Goal: Task Accomplishment & Management: Manage account settings

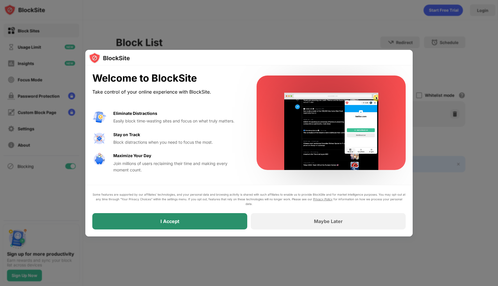
click at [203, 221] on div "I Accept" at bounding box center [169, 221] width 155 height 16
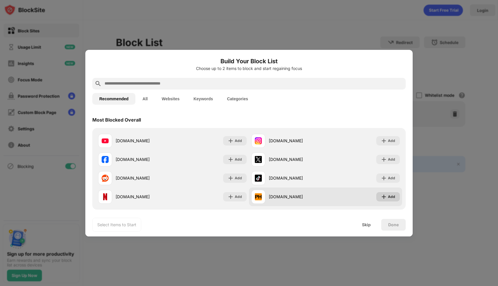
click at [381, 194] on img at bounding box center [384, 197] width 6 height 6
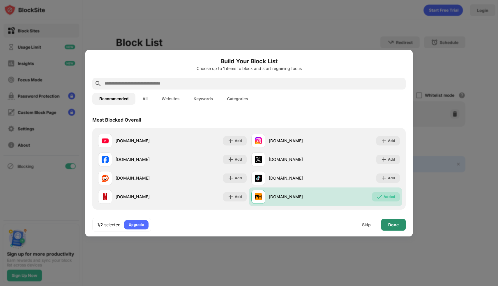
click at [398, 226] on div "Done" at bounding box center [393, 224] width 10 height 5
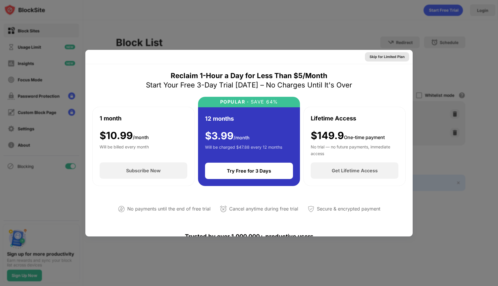
click at [377, 55] on div "Skip for Limited Plan" at bounding box center [387, 57] width 35 height 6
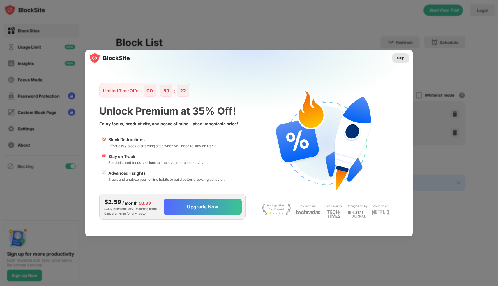
click at [400, 56] on div "Skip" at bounding box center [401, 58] width 8 height 6
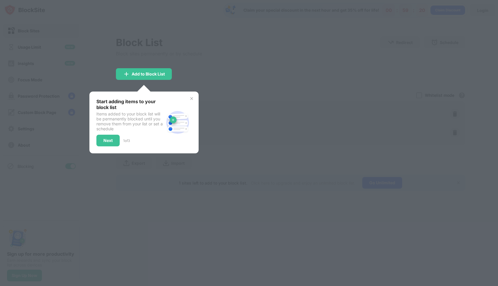
click at [192, 96] on img at bounding box center [191, 98] width 5 height 5
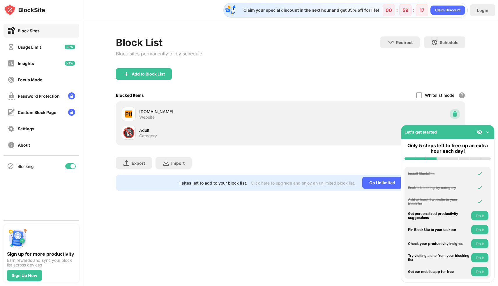
click at [451, 111] on div at bounding box center [454, 113] width 9 height 9
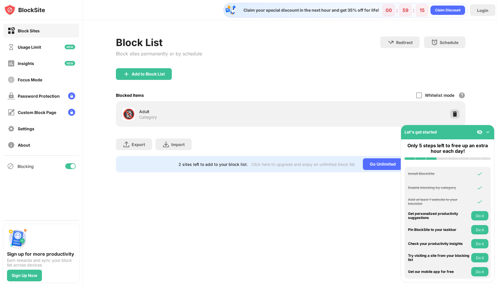
click at [455, 111] on img at bounding box center [455, 114] width 6 height 6
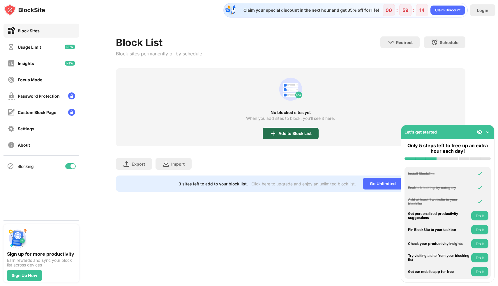
click at [291, 134] on div "Add to Block List" at bounding box center [294, 133] width 33 height 5
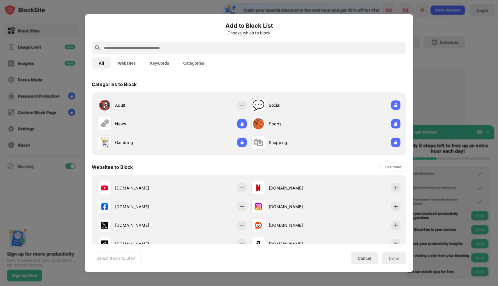
drag, startPoint x: 128, startPoint y: 60, endPoint x: 139, endPoint y: 52, distance: 14.1
click at [128, 59] on button "Websites" at bounding box center [127, 63] width 32 height 12
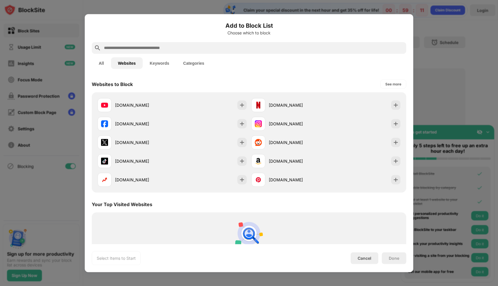
click at [142, 49] on input "text" at bounding box center [253, 47] width 301 height 7
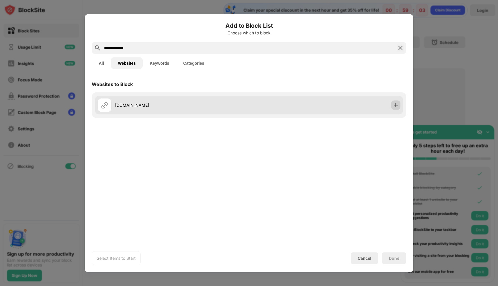
type input "**********"
click at [395, 103] on img at bounding box center [396, 105] width 6 height 6
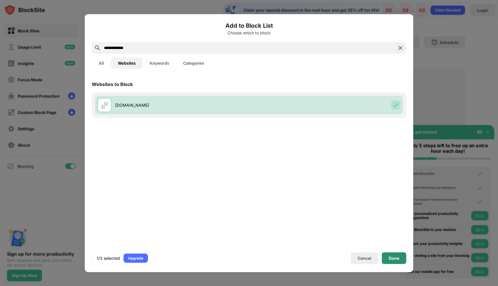
click at [400, 257] on div "Done" at bounding box center [394, 258] width 24 height 12
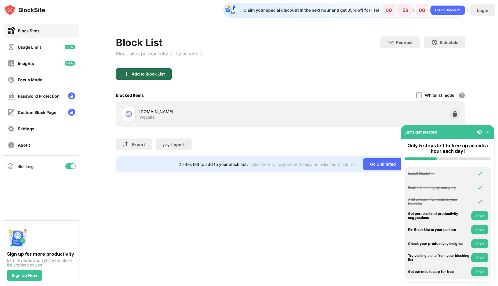
click at [155, 77] on div "Add to Block List" at bounding box center [144, 74] width 56 height 12
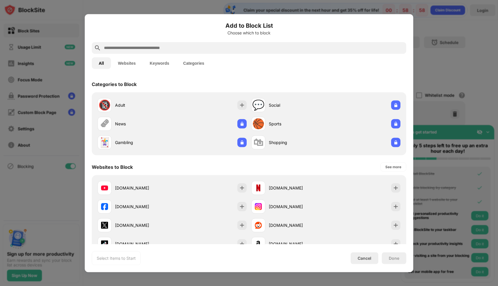
click at [249, 51] on input "text" at bounding box center [253, 47] width 301 height 7
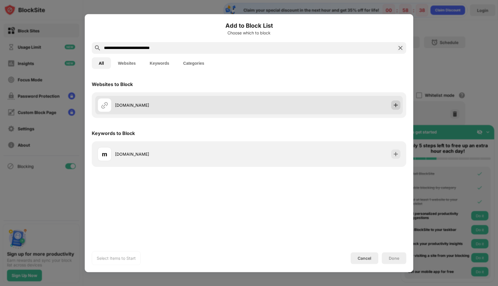
type input "**********"
click at [396, 105] on img at bounding box center [396, 105] width 6 height 6
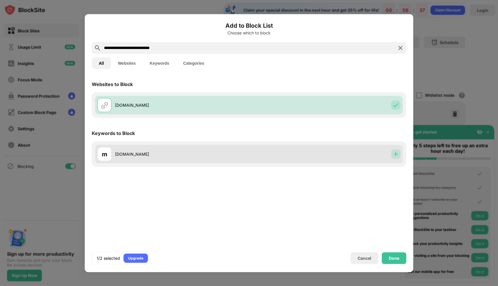
click at [396, 153] on img at bounding box center [396, 154] width 6 height 6
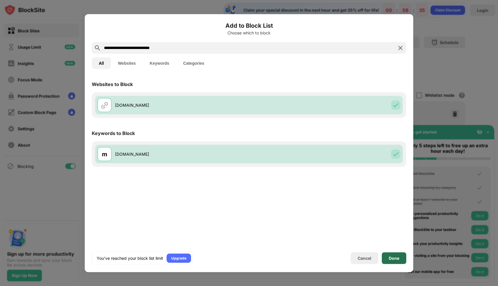
click at [397, 260] on div "Done" at bounding box center [394, 258] width 24 height 12
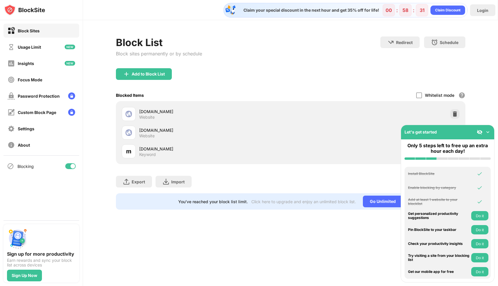
click at [490, 132] on img at bounding box center [488, 132] width 6 height 6
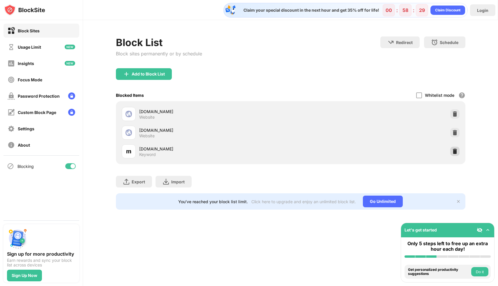
click at [455, 148] on div at bounding box center [454, 150] width 9 height 9
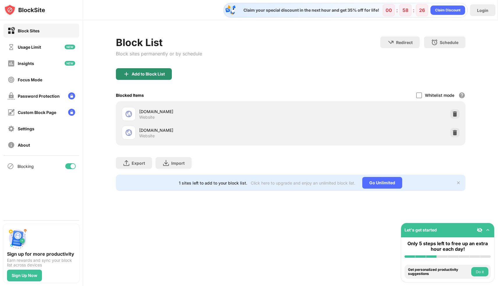
click at [153, 71] on div "Add to Block List" at bounding box center [144, 74] width 56 height 12
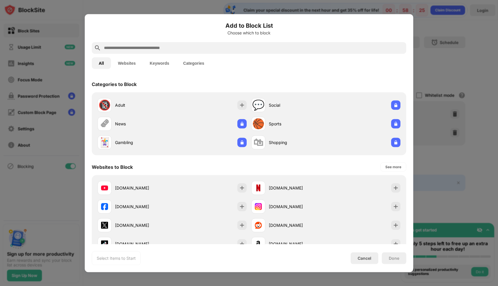
click at [246, 51] on input "text" at bounding box center [253, 47] width 301 height 7
click at [160, 62] on button "Keywords" at bounding box center [159, 63] width 33 height 12
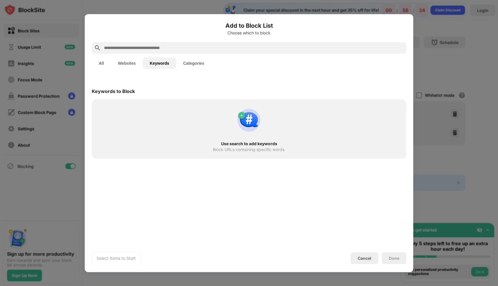
click at [175, 52] on div at bounding box center [249, 48] width 314 height 12
click at [174, 48] on input "text" at bounding box center [253, 47] width 301 height 7
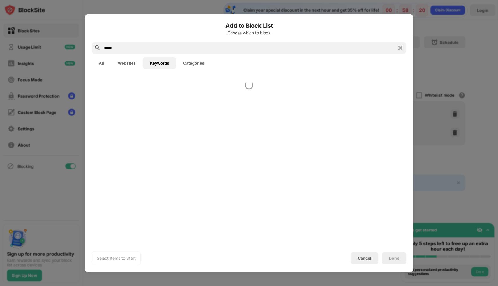
click at [174, 47] on input "*****" at bounding box center [248, 47] width 291 height 7
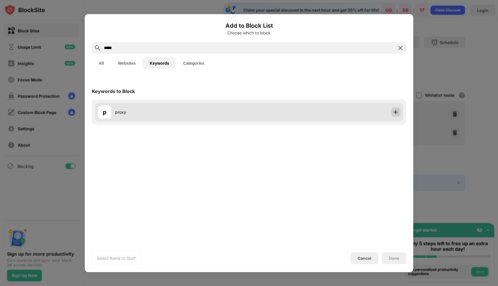
type input "*****"
click at [399, 111] on div at bounding box center [395, 111] width 9 height 9
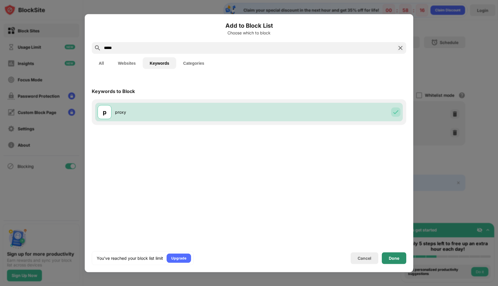
click at [392, 259] on div "Done" at bounding box center [394, 257] width 10 height 5
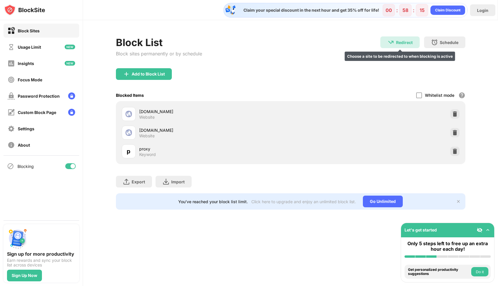
click at [400, 44] on div "Redirect" at bounding box center [404, 42] width 17 height 5
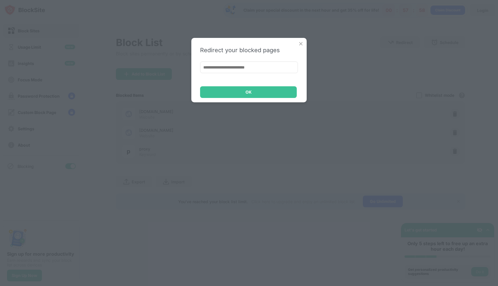
click at [254, 66] on input at bounding box center [249, 67] width 98 height 12
paste input "**********"
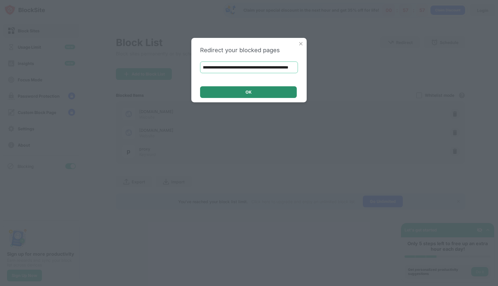
type input "**********"
click at [248, 94] on div "OK" at bounding box center [248, 92] width 6 height 5
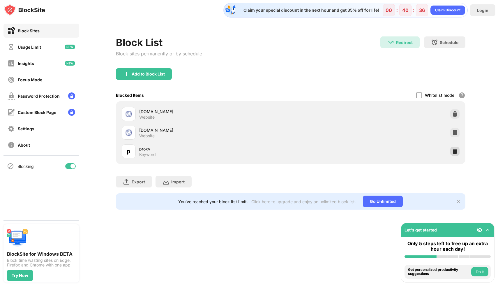
click at [454, 152] on img at bounding box center [455, 151] width 6 height 6
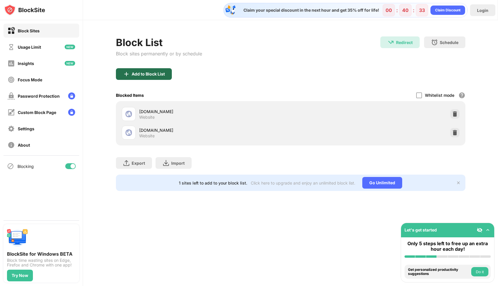
click at [168, 68] on div "Add to Block List" at bounding box center [144, 74] width 56 height 12
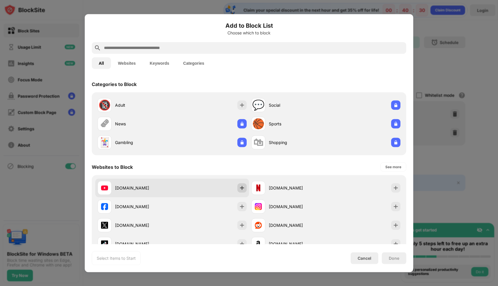
click at [239, 187] on img at bounding box center [242, 188] width 6 height 6
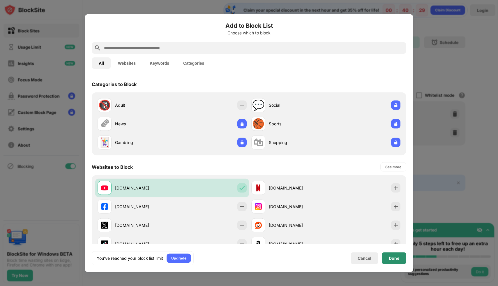
click at [395, 256] on div "Done" at bounding box center [394, 257] width 10 height 5
